Goal: Navigation & Orientation: Find specific page/section

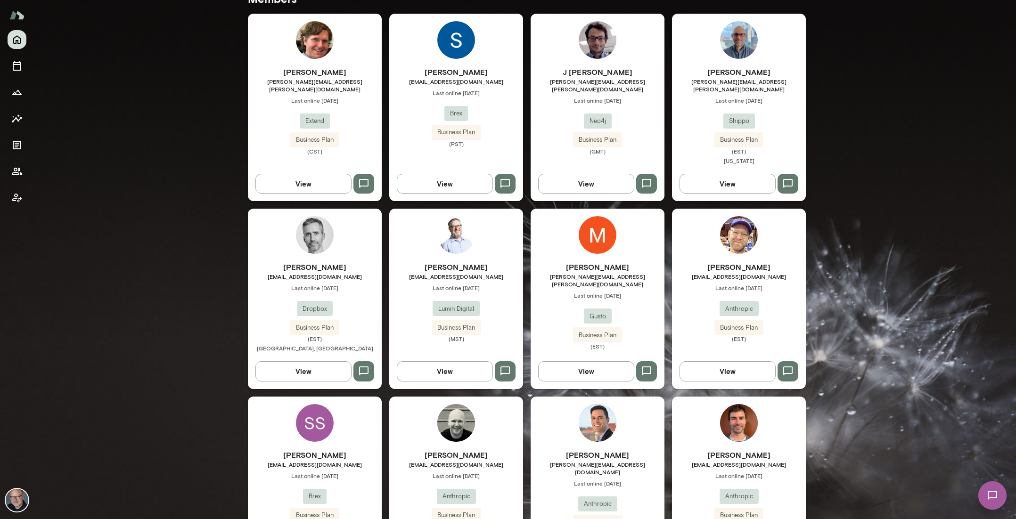
scroll to position [352, 0]
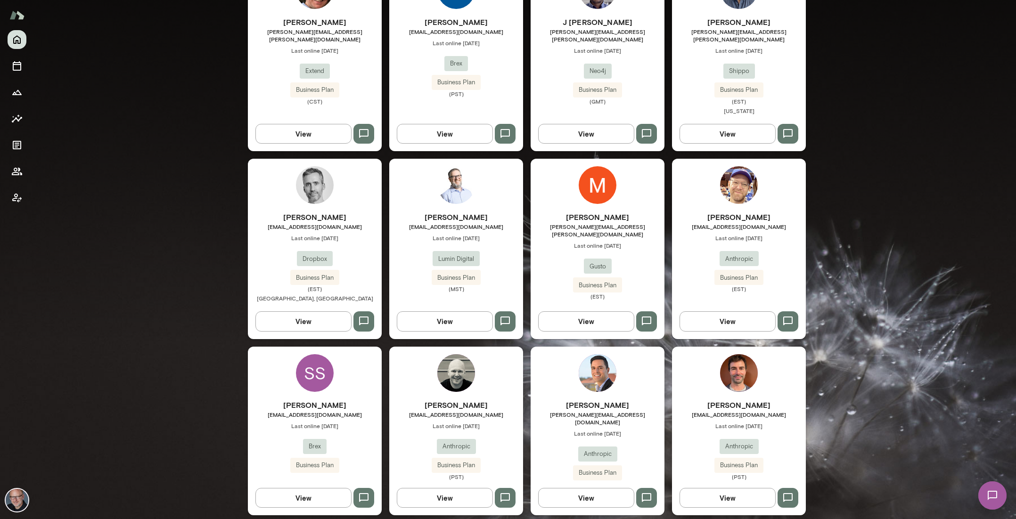
click at [775, 223] on span "[EMAIL_ADDRESS][DOMAIN_NAME]" at bounding box center [739, 227] width 134 height 8
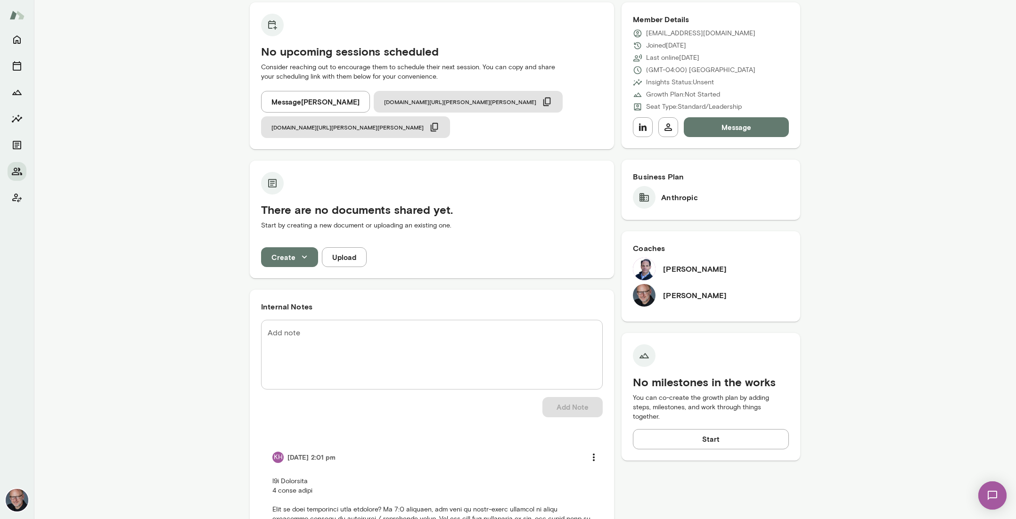
scroll to position [97, 0]
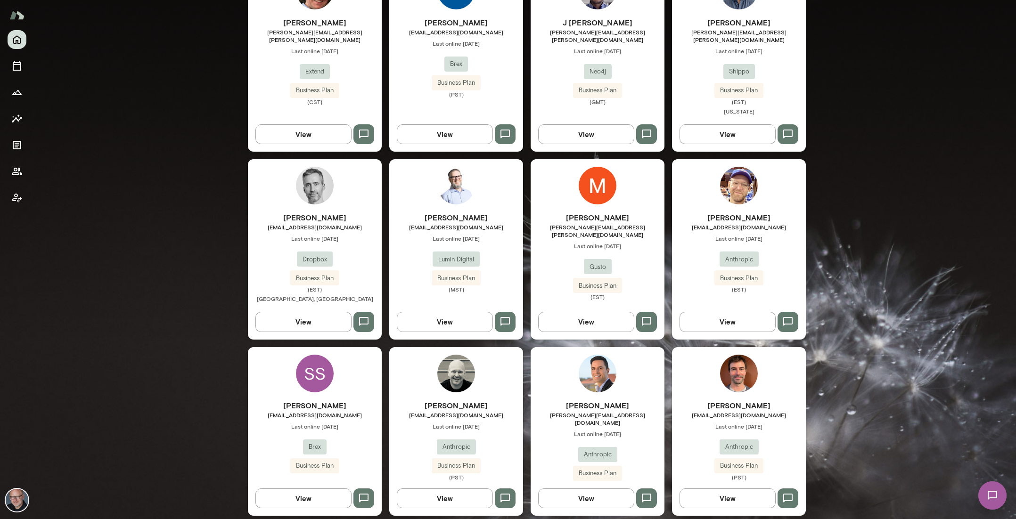
scroll to position [351, 0]
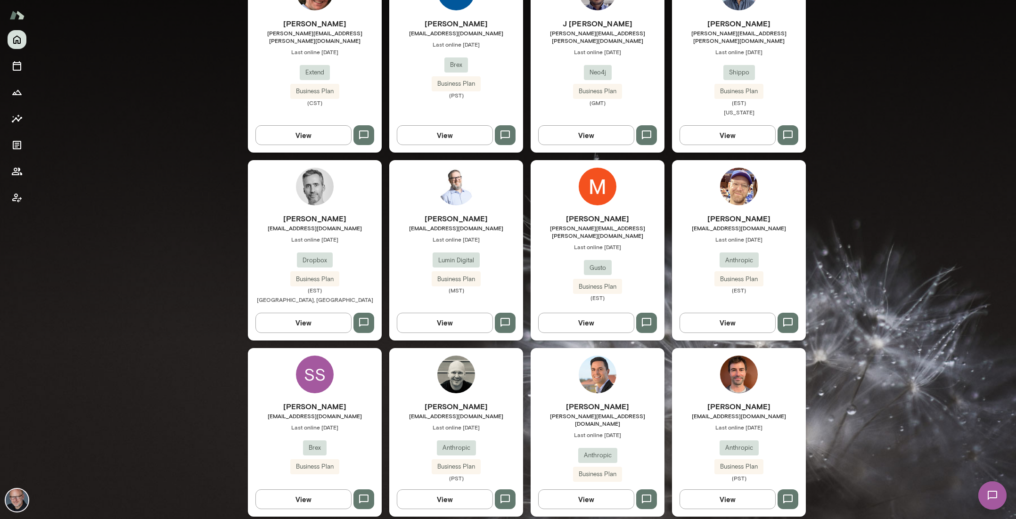
click at [354, 402] on h6 "[PERSON_NAME]" at bounding box center [315, 406] width 134 height 11
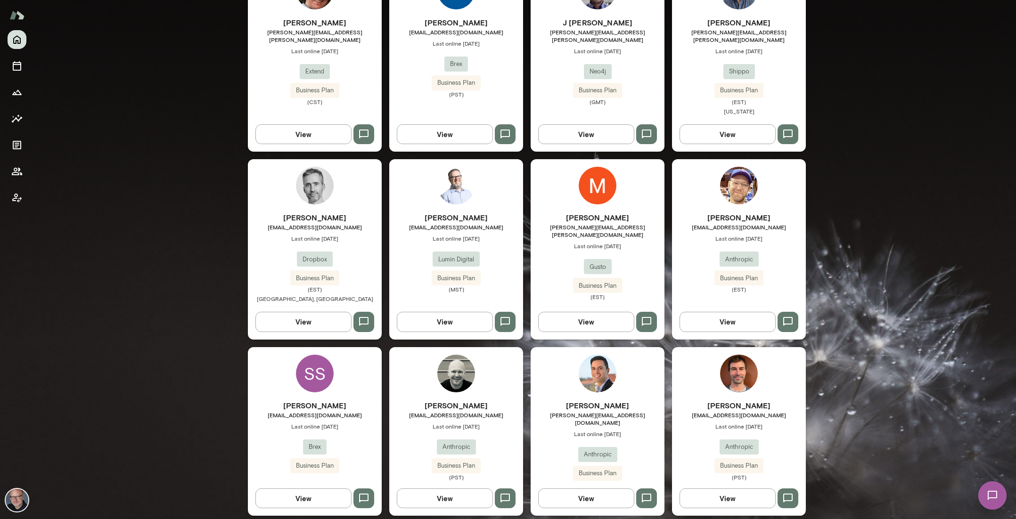
scroll to position [352, 0]
click at [491, 402] on h6 "[PERSON_NAME]" at bounding box center [456, 404] width 134 height 11
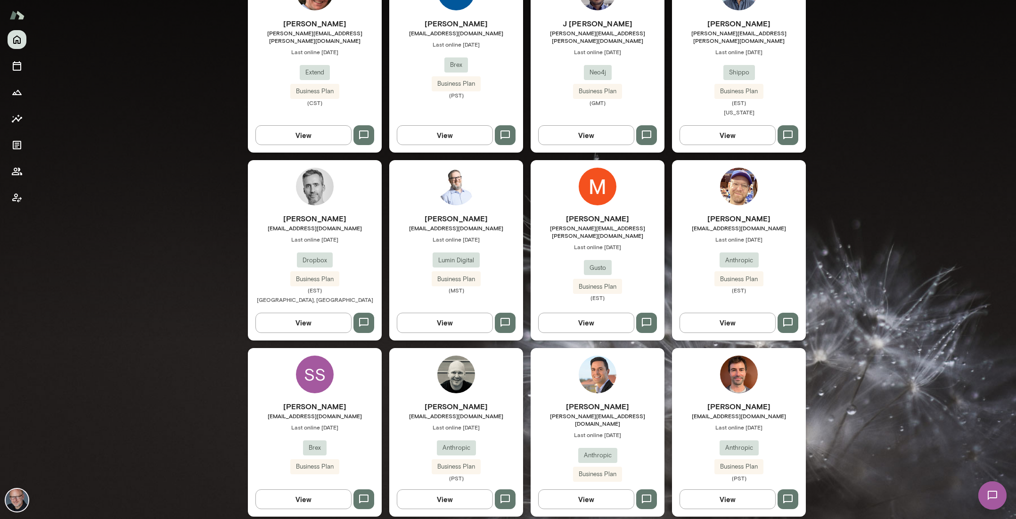
scroll to position [352, 0]
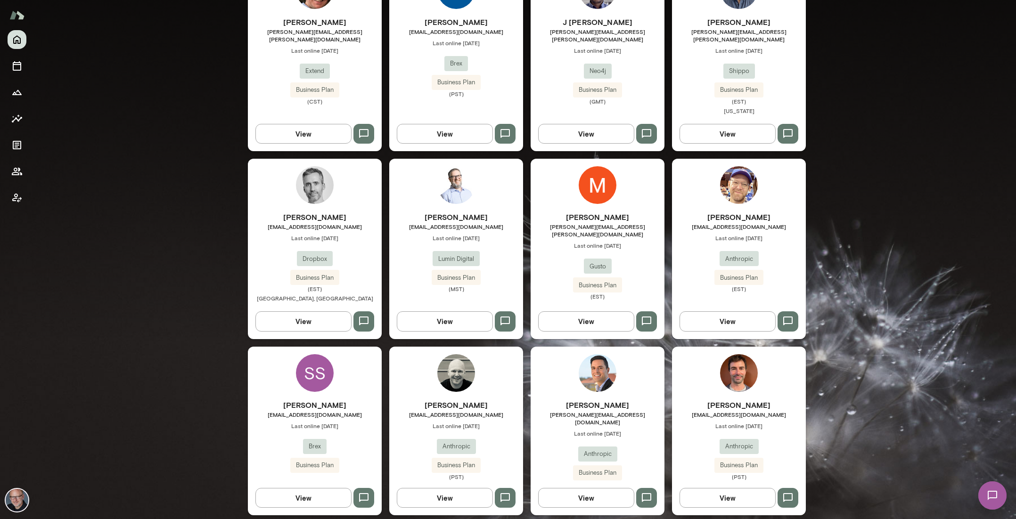
click at [610, 411] on span "[PERSON_NAME][EMAIL_ADDRESS][DOMAIN_NAME]" at bounding box center [597, 418] width 134 height 15
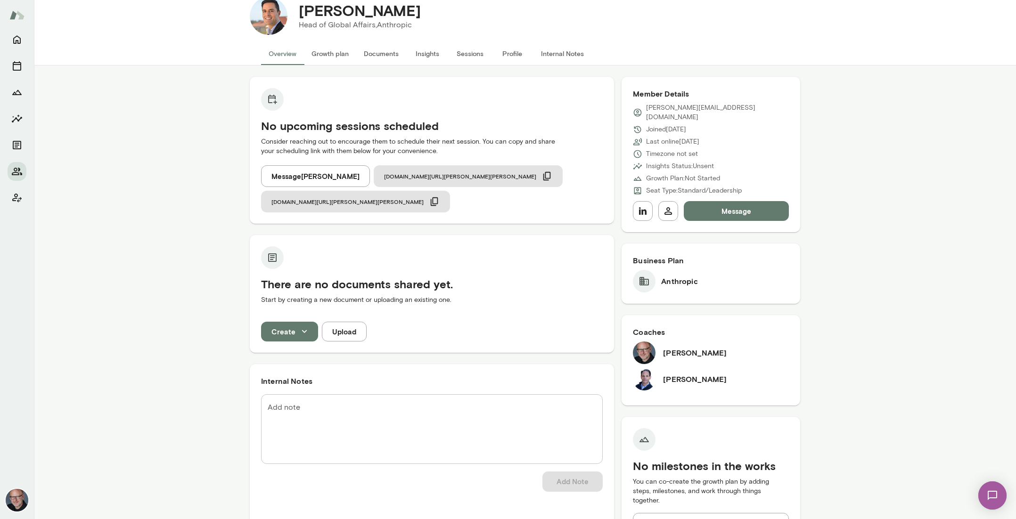
scroll to position [21, 0]
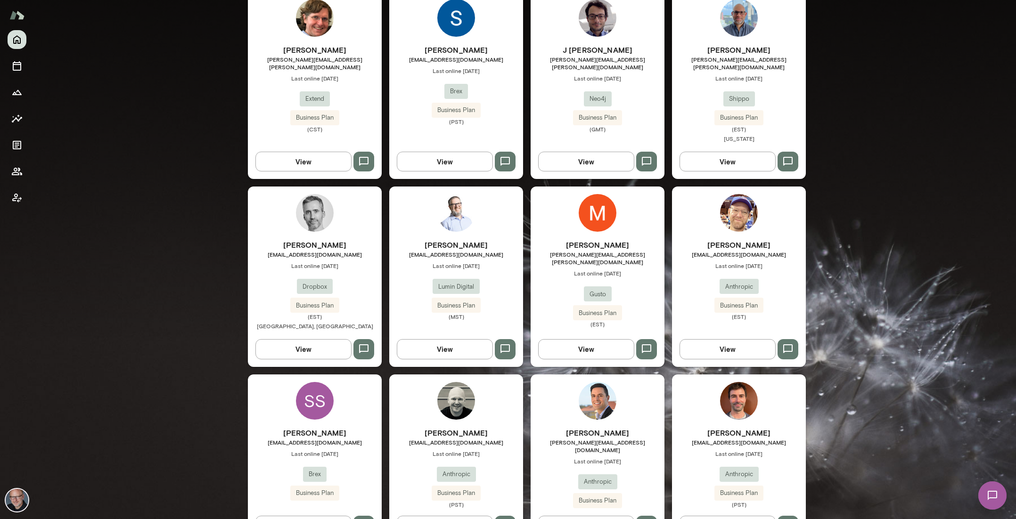
scroll to position [352, 0]
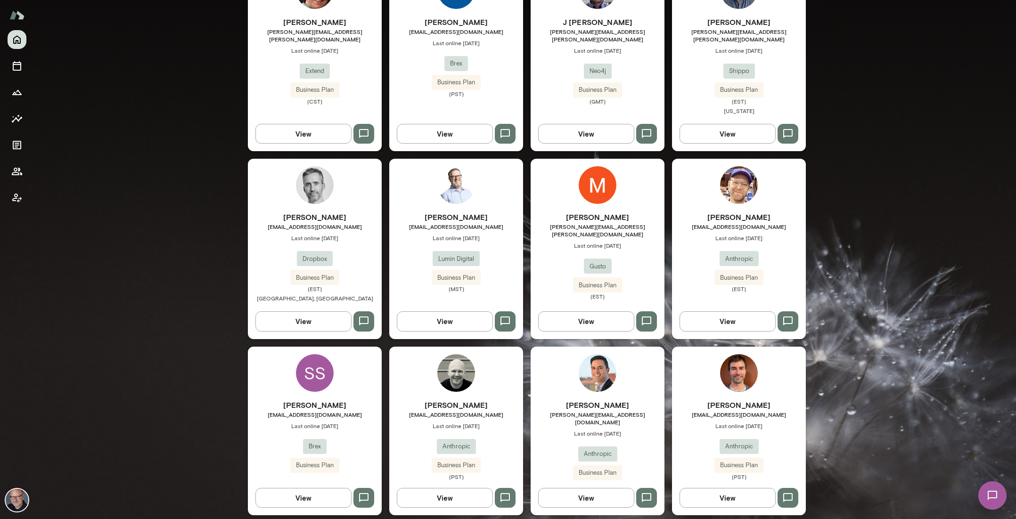
click at [700, 386] on div "[PERSON_NAME] [EMAIL_ADDRESS][DOMAIN_NAME] Last online [DATE] Anthropic Busines…" at bounding box center [739, 431] width 134 height 169
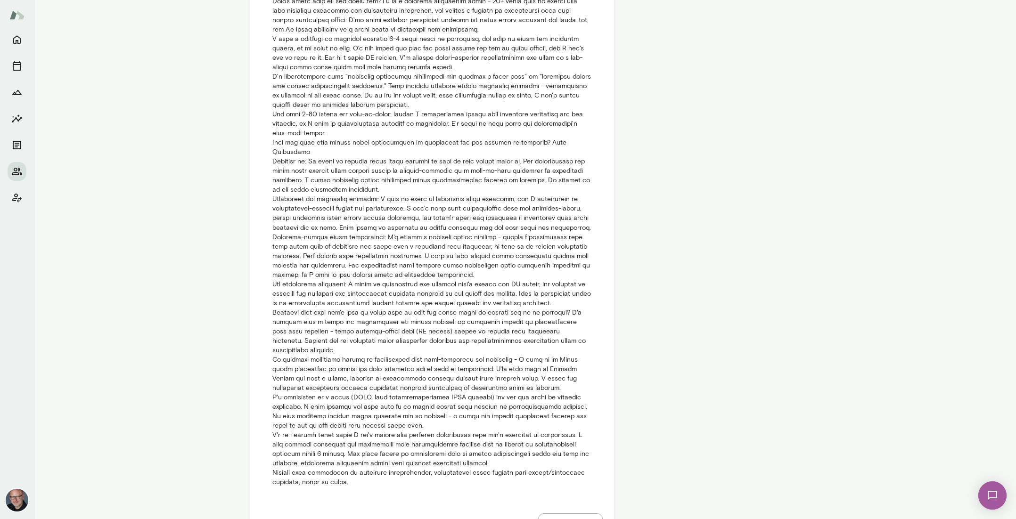
scroll to position [935, 0]
